Goal: Task Accomplishment & Management: Manage account settings

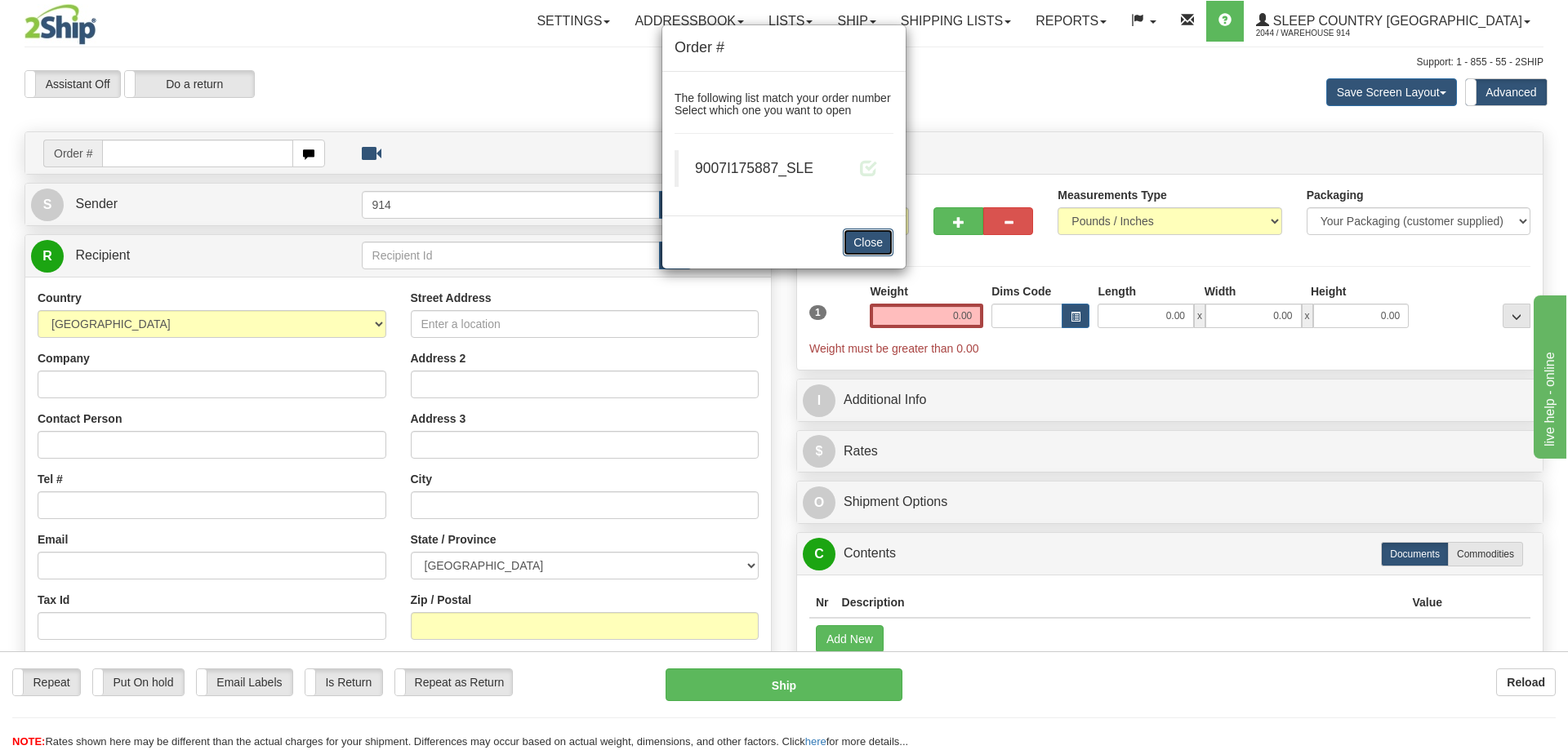
click at [859, 243] on button "Close" at bounding box center [868, 243] width 51 height 28
click at [884, 237] on button "Close" at bounding box center [868, 243] width 51 height 28
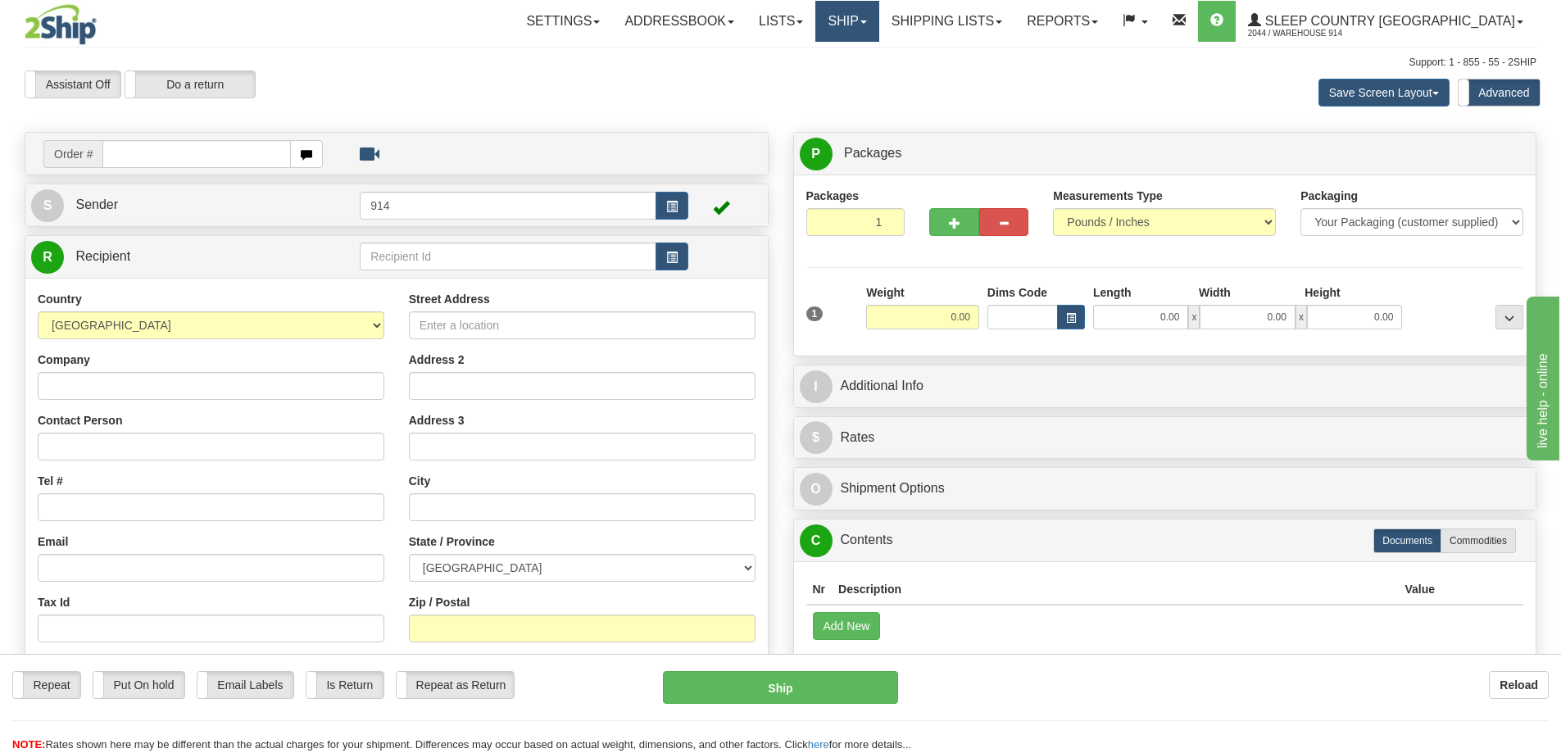
click at [879, 20] on link "Ship" at bounding box center [847, 21] width 63 height 41
click at [879, 54] on link "Ship Screen" at bounding box center [804, 57] width 148 height 21
click at [879, 25] on link "Ship" at bounding box center [847, 21] width 63 height 41
click at [862, 72] on span "OnHold / Order Queue" at bounding box center [805, 78] width 116 height 13
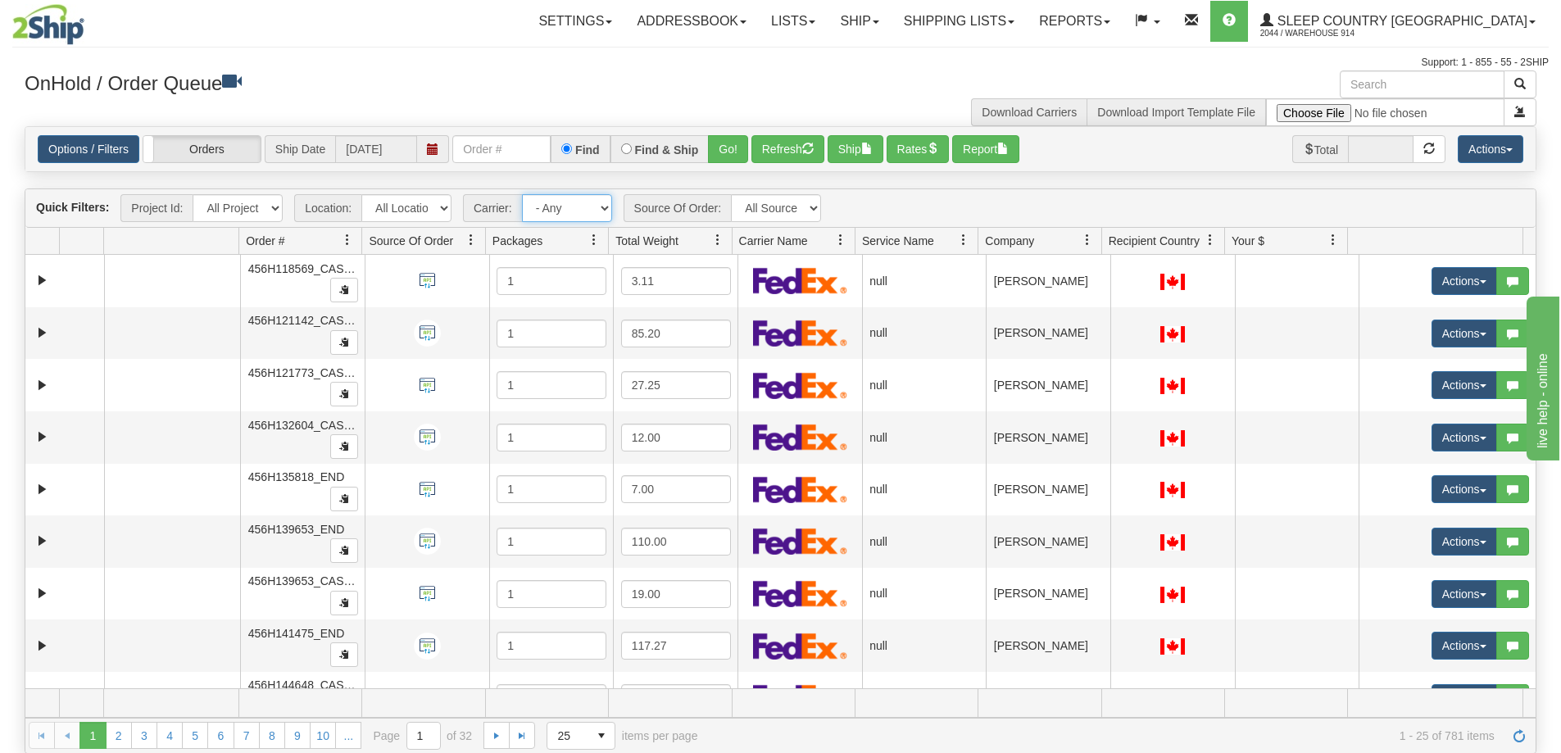
click at [551, 208] on select "- Any - Has NO carrier assigned - Has a carrier assigned FedEx" at bounding box center [567, 208] width 90 height 28
click at [453, 211] on div "Location: All Locations 914 9009 CASPC END SLE BEDDN ZINUC" at bounding box center [373, 208] width 166 height 28
click at [441, 213] on select "All Locations 914 9009 CASPC END SLE BEDDN ZINUC" at bounding box center [406, 208] width 90 height 28
select select "7603"
click at [361, 194] on select "All Locations 914 9009 CASPC END SLE BEDDN ZINUC" at bounding box center [406, 208] width 90 height 28
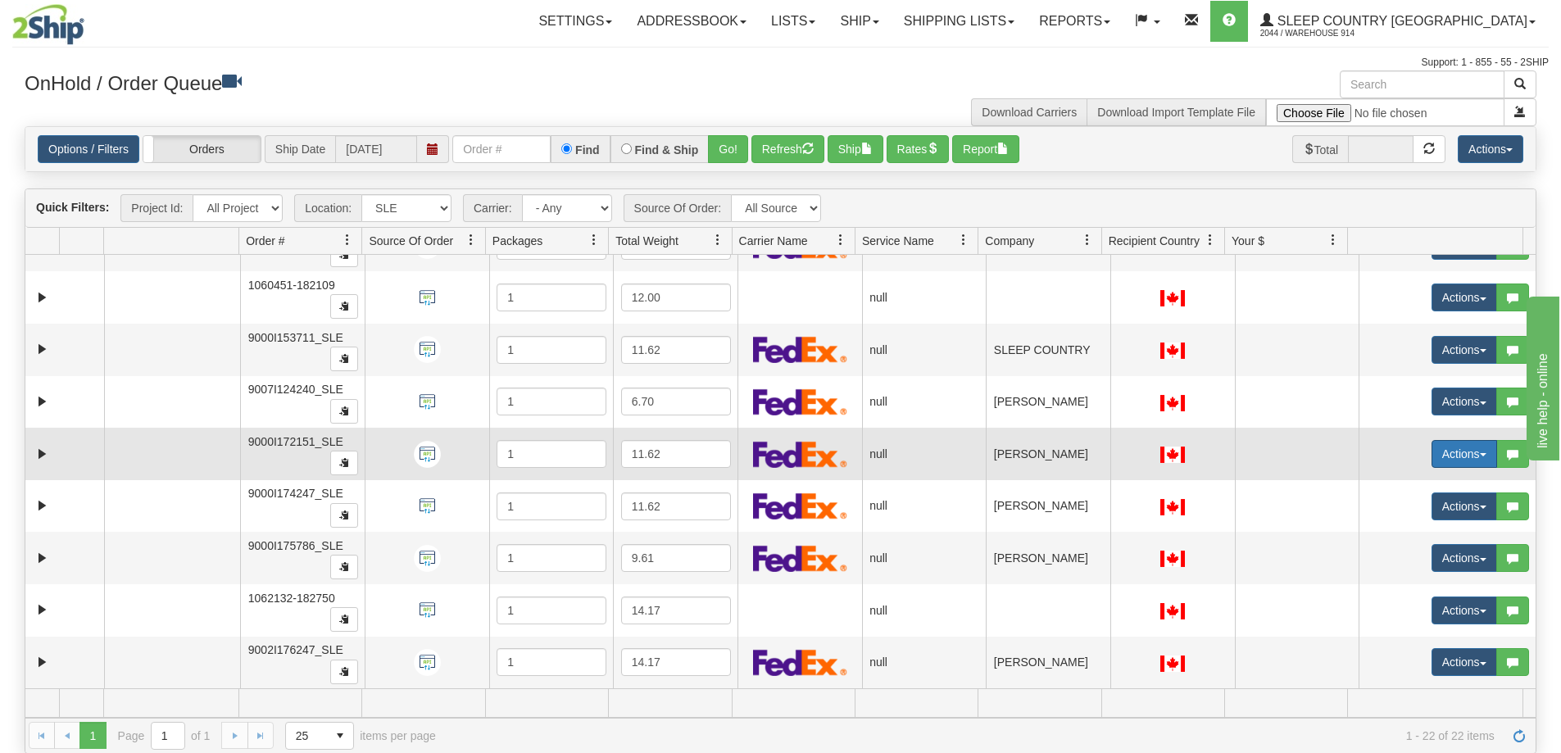
click at [1472, 459] on button "Actions" at bounding box center [1465, 454] width 66 height 28
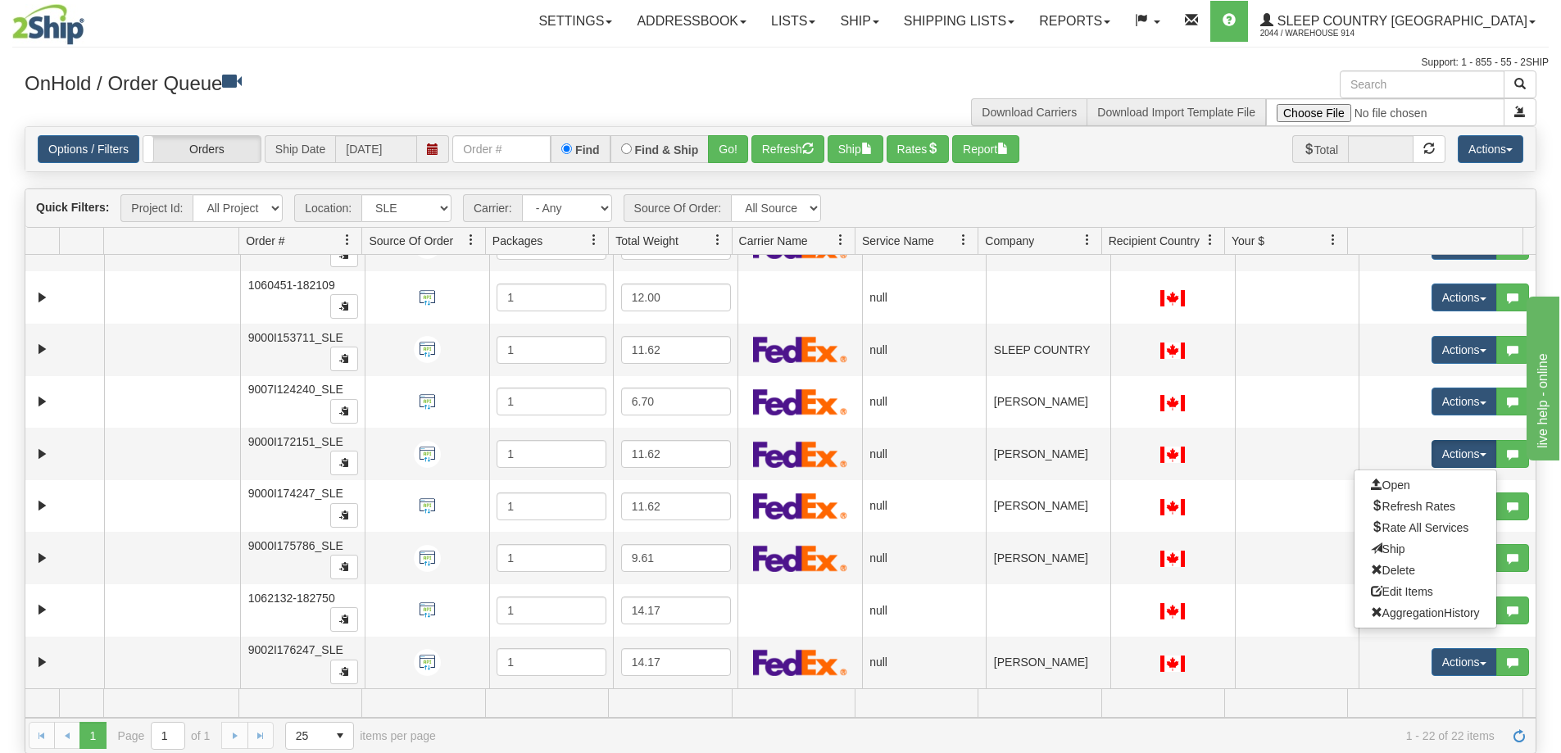
click at [1242, 189] on div "Quick Filters: Project Id: All Projects Location: All Locations 914 9009 CASPC …" at bounding box center [780, 208] width 1511 height 39
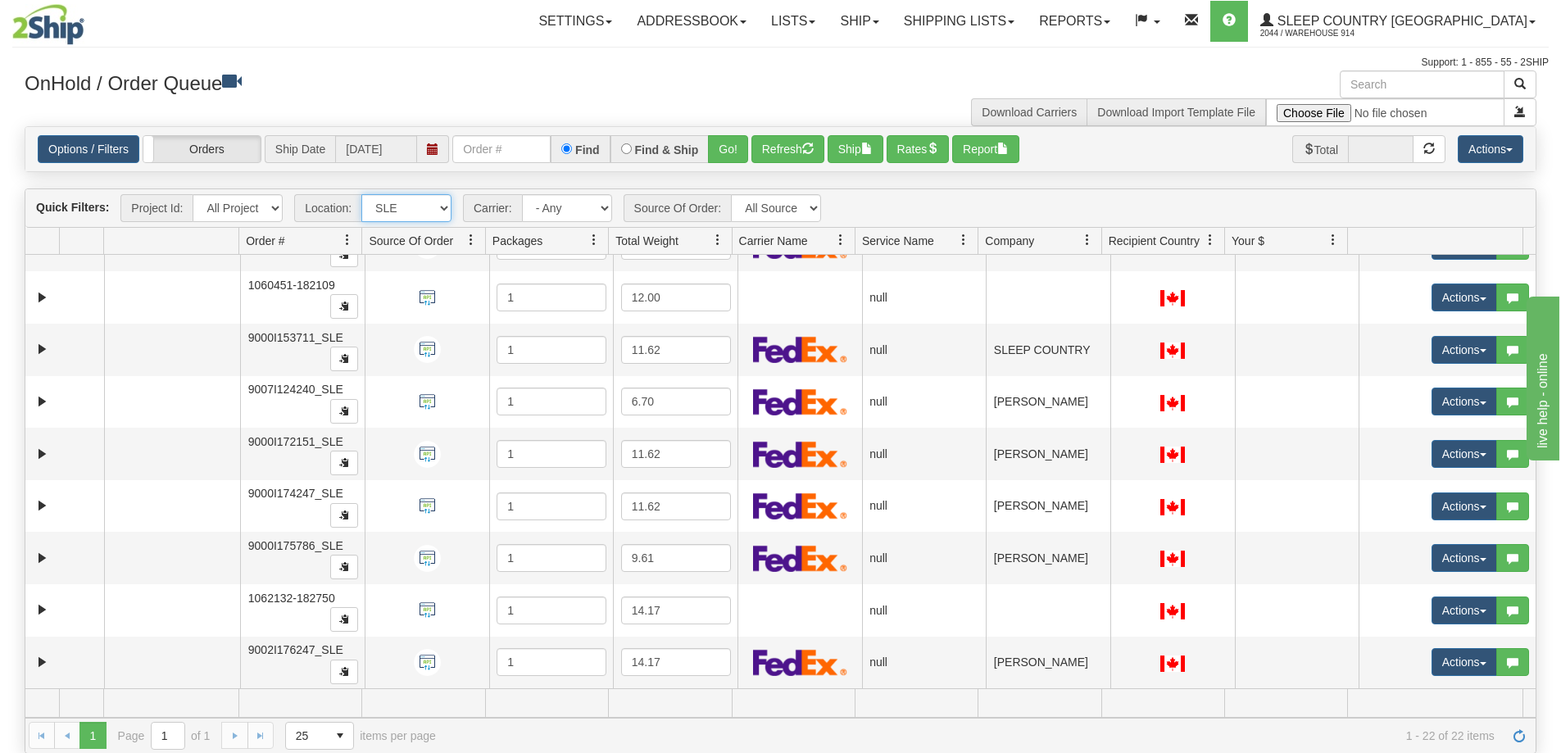
click at [443, 213] on select "All Locations 914 9009 CASPC END SLE BEDDN ZINUC" at bounding box center [406, 208] width 90 height 28
click at [361, 194] on select "All Locations 914 9009 CASPC END SLE BEDDN ZINUC" at bounding box center [406, 208] width 90 height 28
click at [434, 207] on select "All Locations 914 9009 CASPC END SLE BEDDN ZINUC" at bounding box center [406, 208] width 90 height 28
select select "6841"
click at [361, 194] on select "All Locations 914 9009 CASPC END SLE BEDDN ZINUC" at bounding box center [406, 208] width 90 height 28
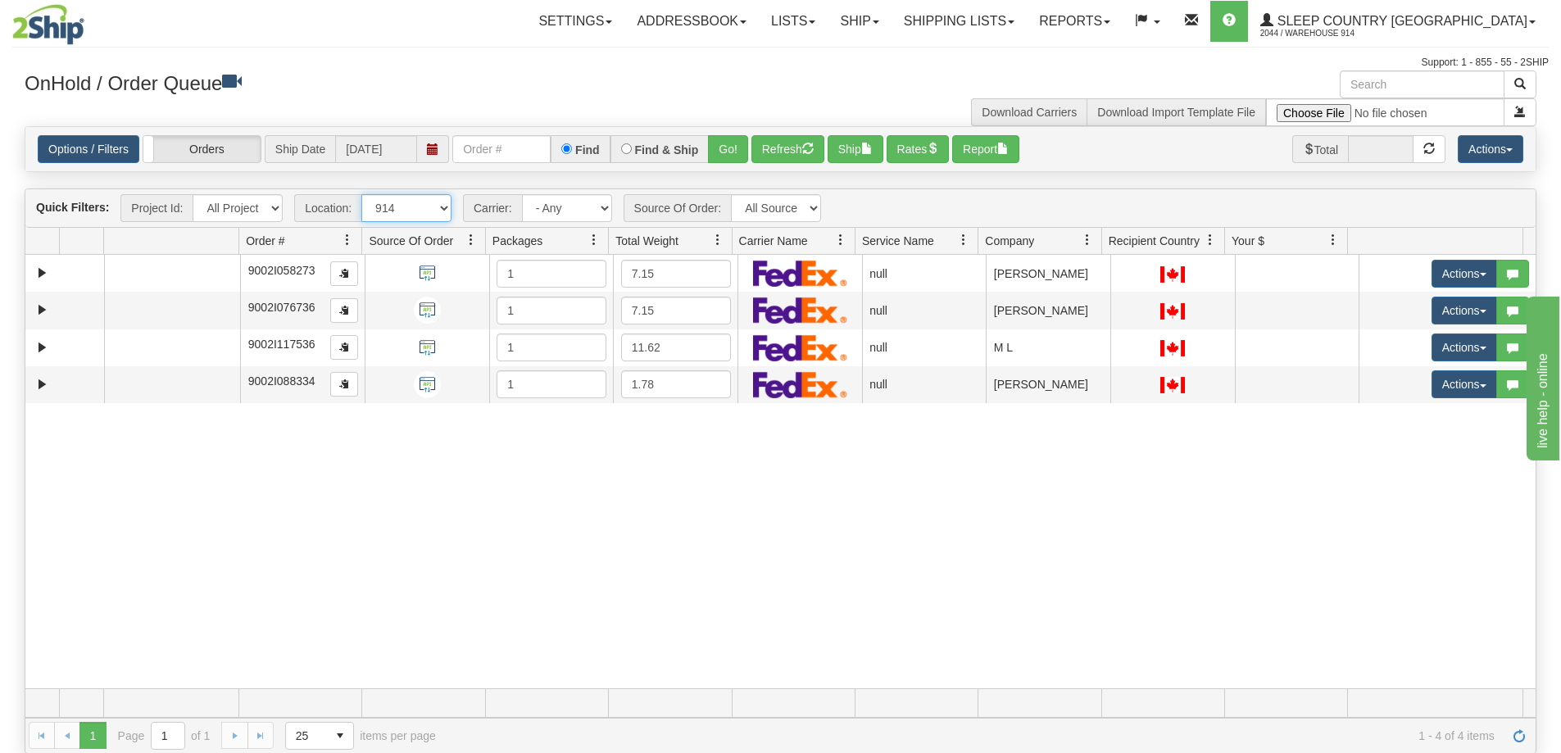
click at [442, 202] on select "All Locations 914 9009 CASPC END SLE BEDDN ZINUC" at bounding box center [406, 208] width 90 height 28
select select "grid toolbar"
click at [361, 194] on select "All Locations 914 9009 CASPC END SLE BEDDN ZINUC" at bounding box center [406, 208] width 90 height 28
